Goal: Navigation & Orientation: Find specific page/section

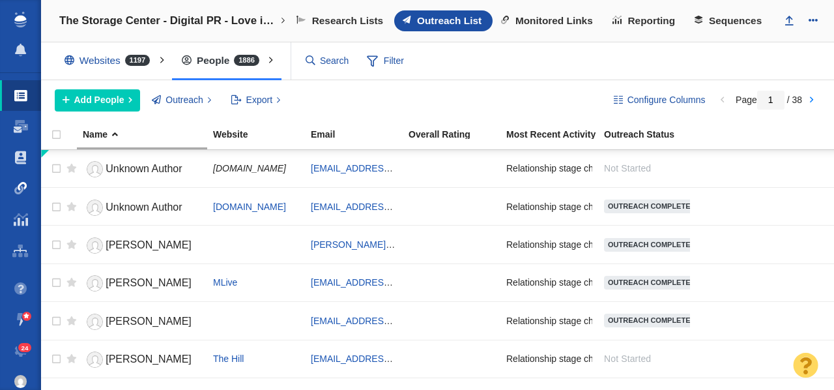
click at [25, 186] on span at bounding box center [20, 188] width 13 height 13
click at [16, 190] on span at bounding box center [20, 188] width 13 height 13
